Goal: Find specific page/section: Find specific page/section

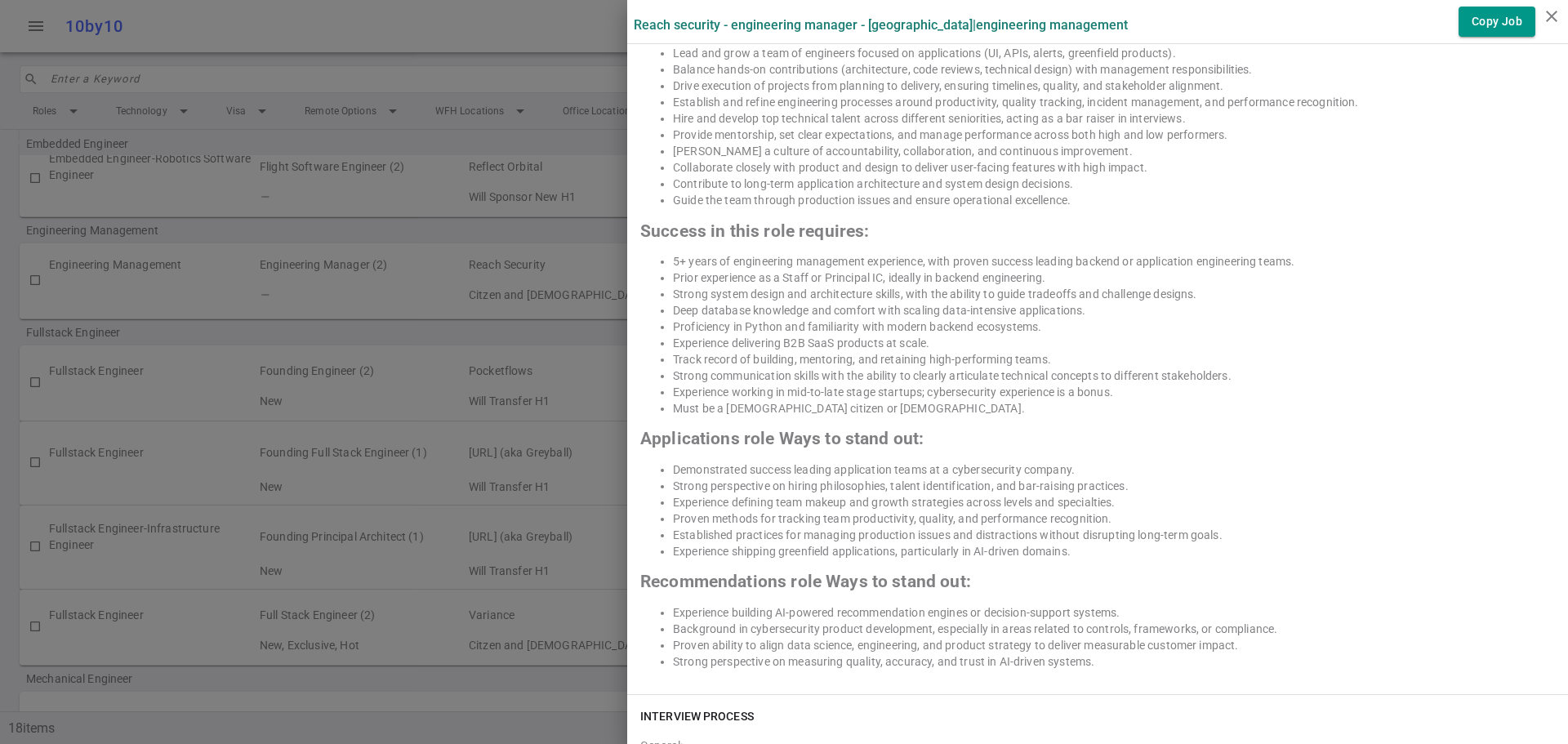
scroll to position [329, 0]
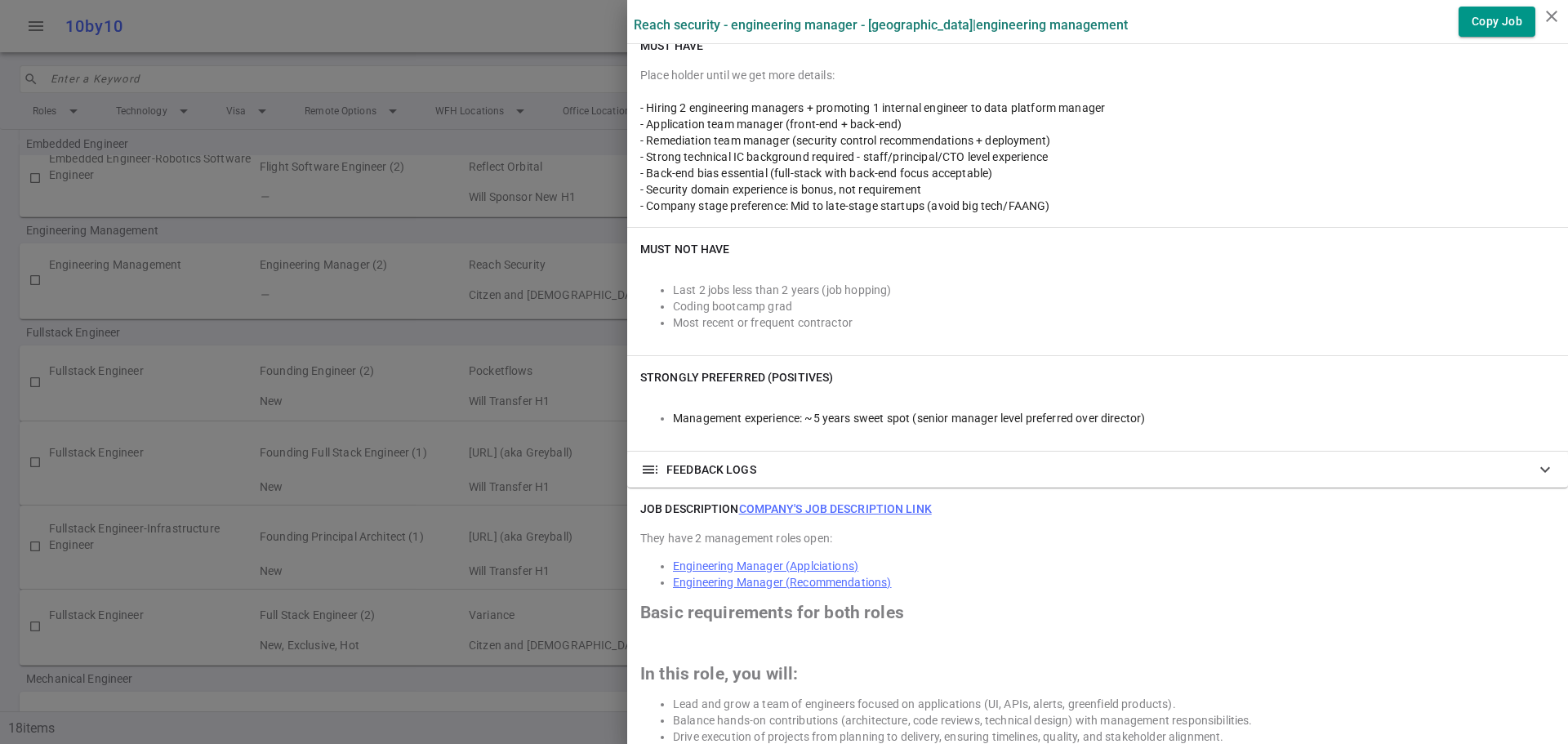
click at [1549, 19] on icon "close" at bounding box center [1552, 16] width 19 height 19
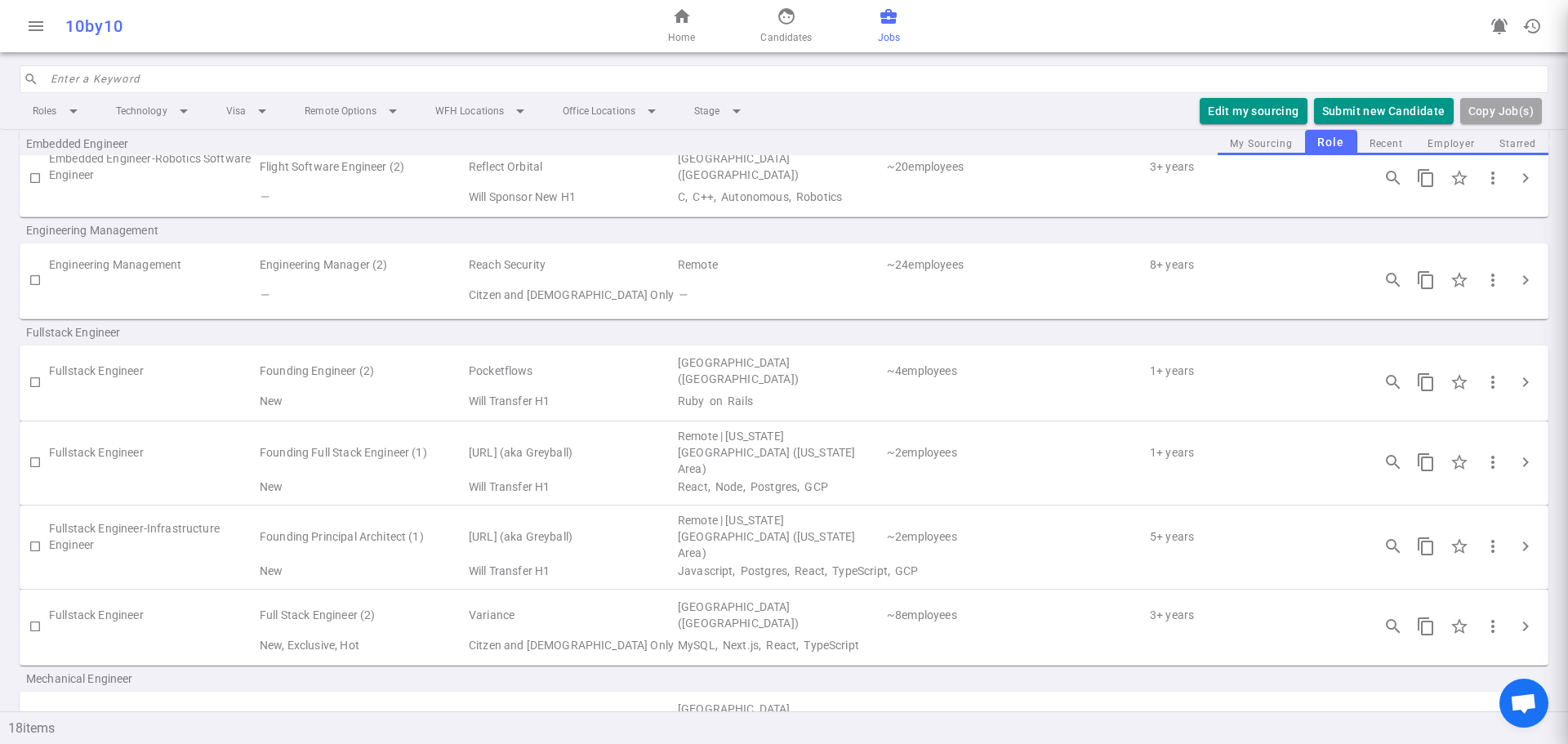
scroll to position [0, 0]
click at [694, 28] on link "home Home" at bounding box center [682, 26] width 27 height 39
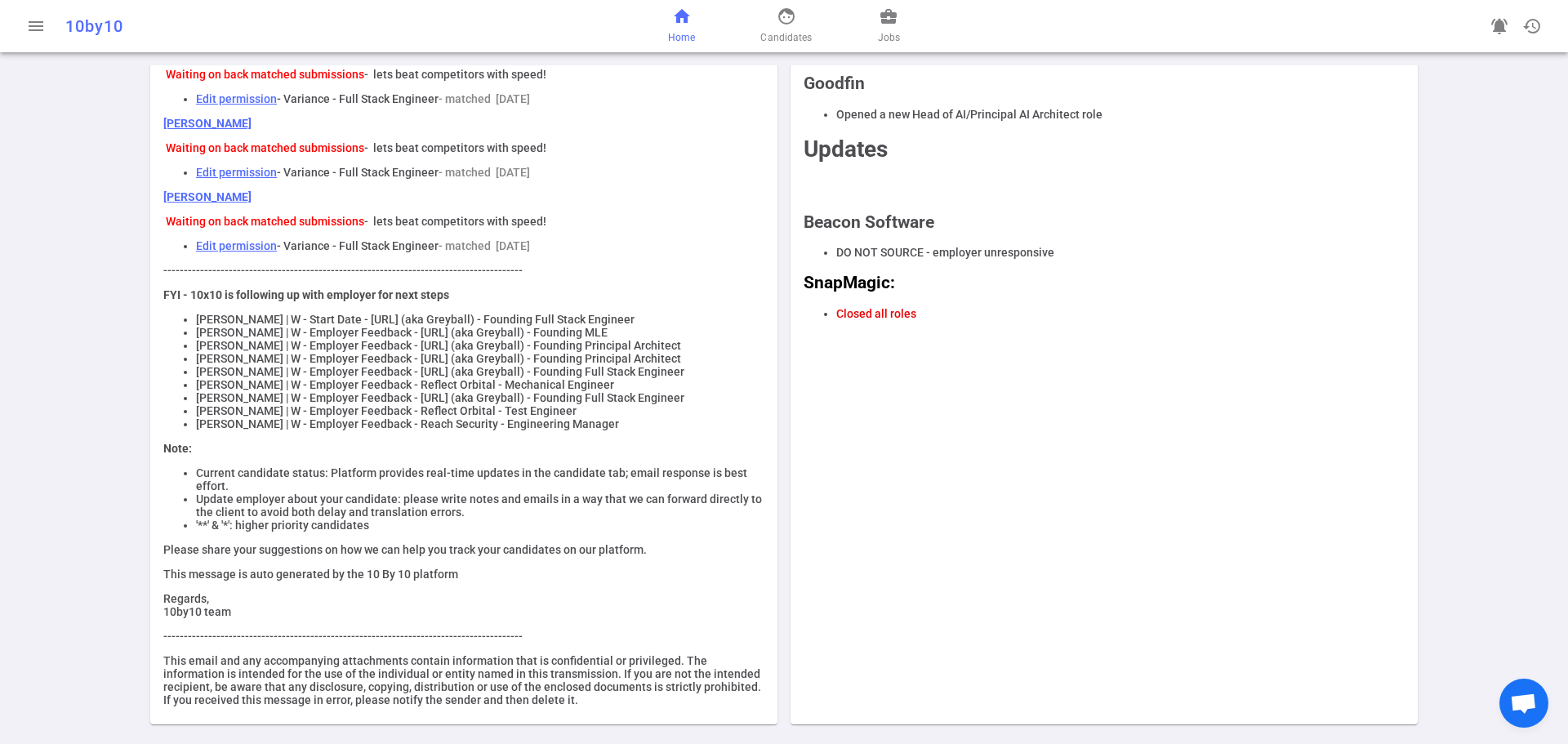
scroll to position [726, 0]
drag, startPoint x: 190, startPoint y: 370, endPoint x: 232, endPoint y: 370, distance: 42.0
click at [232, 378] on li "[PERSON_NAME] | W - Employer Feedback - Reflect Orbital - Mechanical Engineer" at bounding box center [480, 384] width 568 height 13
copy li "Xingmin"
click at [78, 391] on div "Your todo list More submissions lead to more placements! Edit permission - Use …" at bounding box center [784, 74] width 1568 height 1342
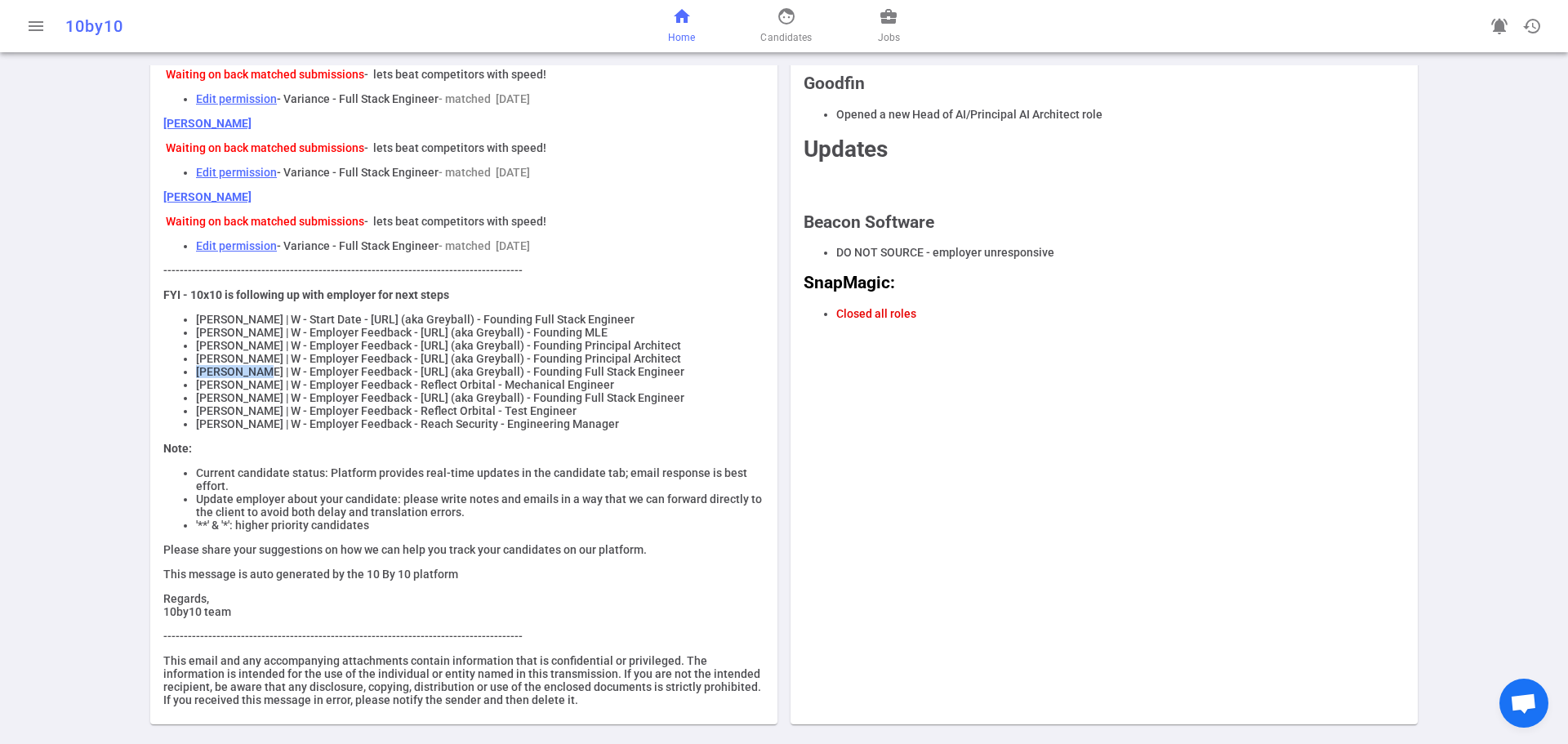
drag, startPoint x: 191, startPoint y: 354, endPoint x: 251, endPoint y: 349, distance: 60.2
click at [251, 365] on li "[PERSON_NAME] | W - Employer Feedback - [URL] (aka Greyball) - Founding Full St…" at bounding box center [480, 371] width 568 height 13
copy li "[PERSON_NAME]"
click at [892, 29] on span "Jobs" at bounding box center [888, 37] width 22 height 16
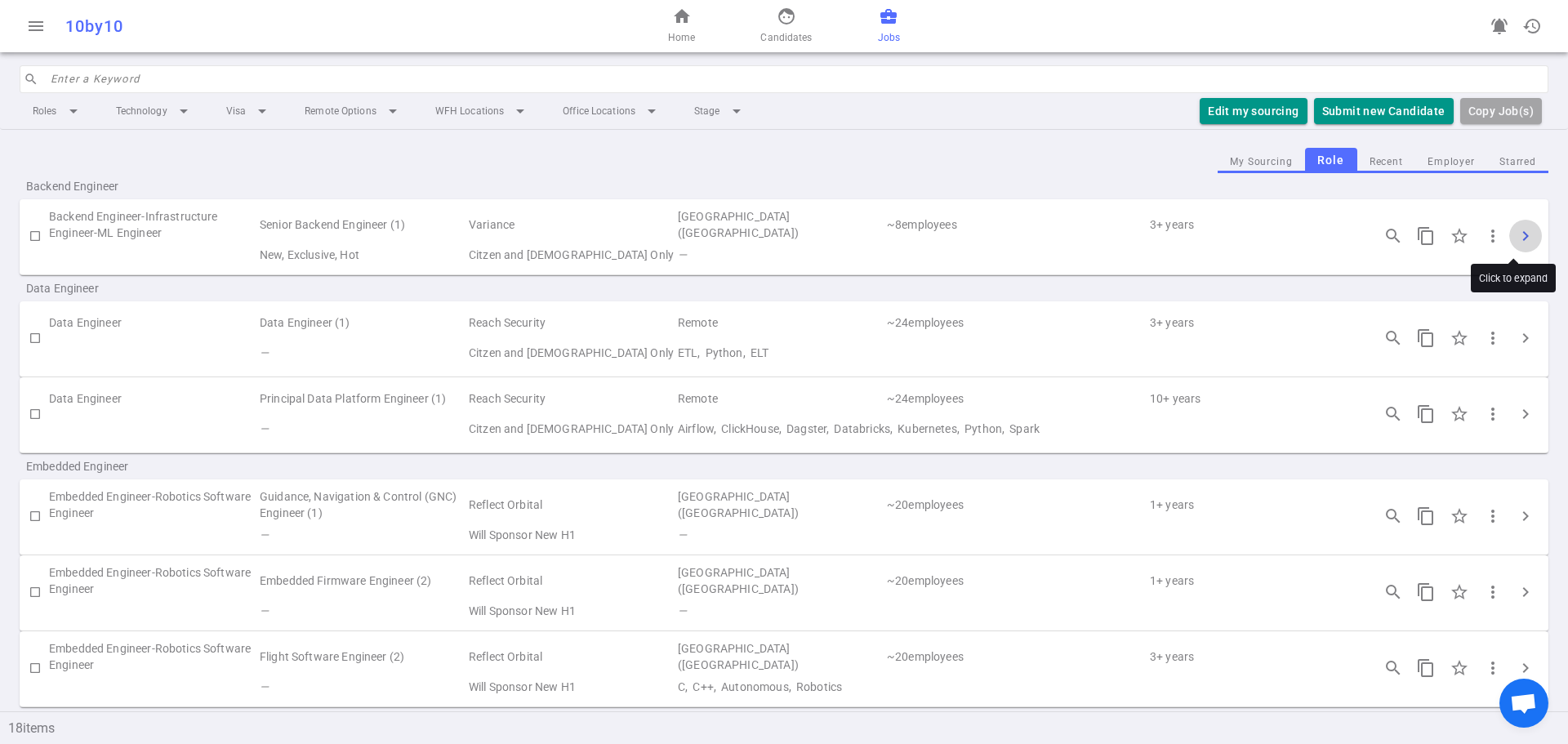
click at [1509, 231] on button "chevron_right" at bounding box center [1525, 237] width 33 height 33
